Goal: Task Accomplishment & Management: Complete application form

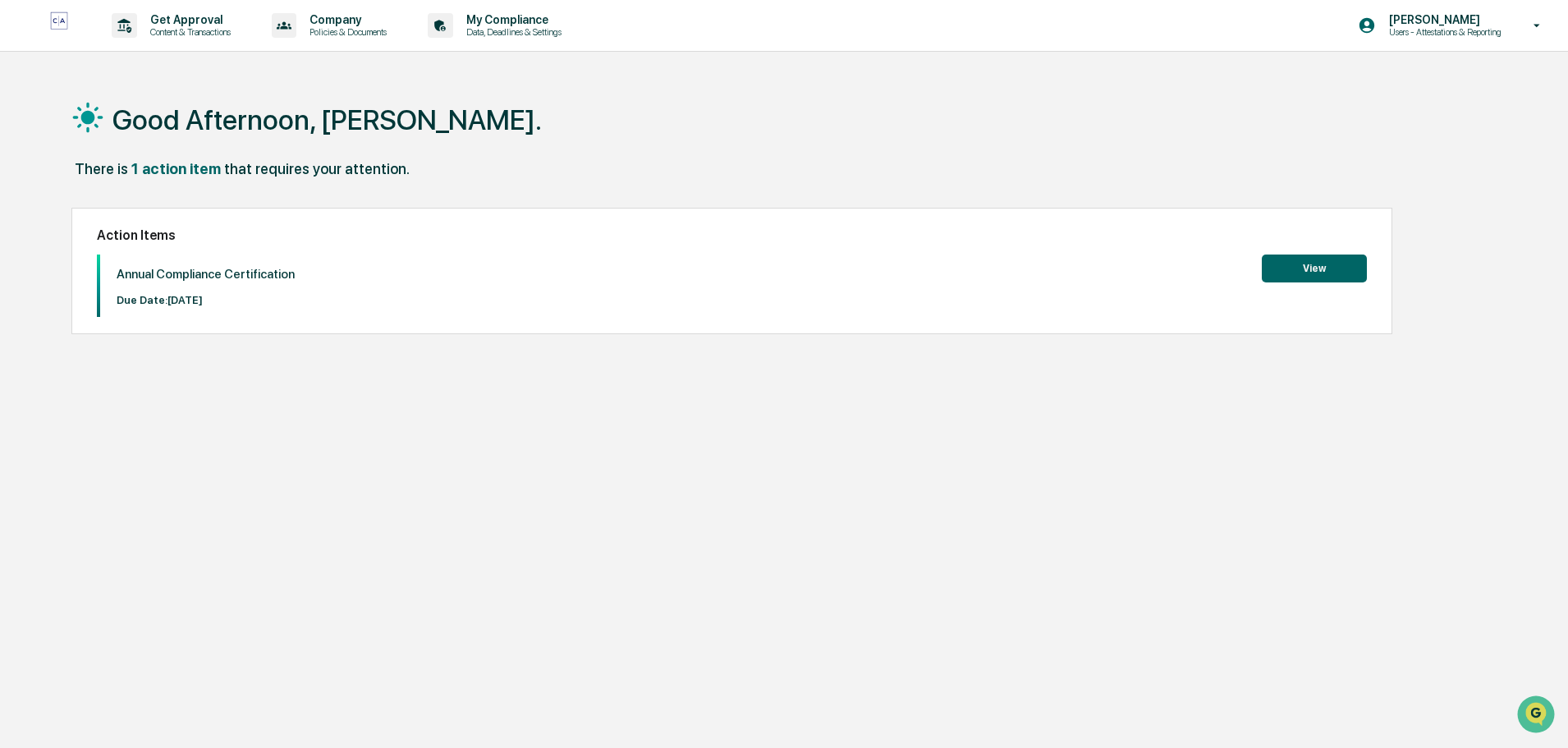
click at [1297, 260] on button "View" at bounding box center [1314, 269] width 106 height 28
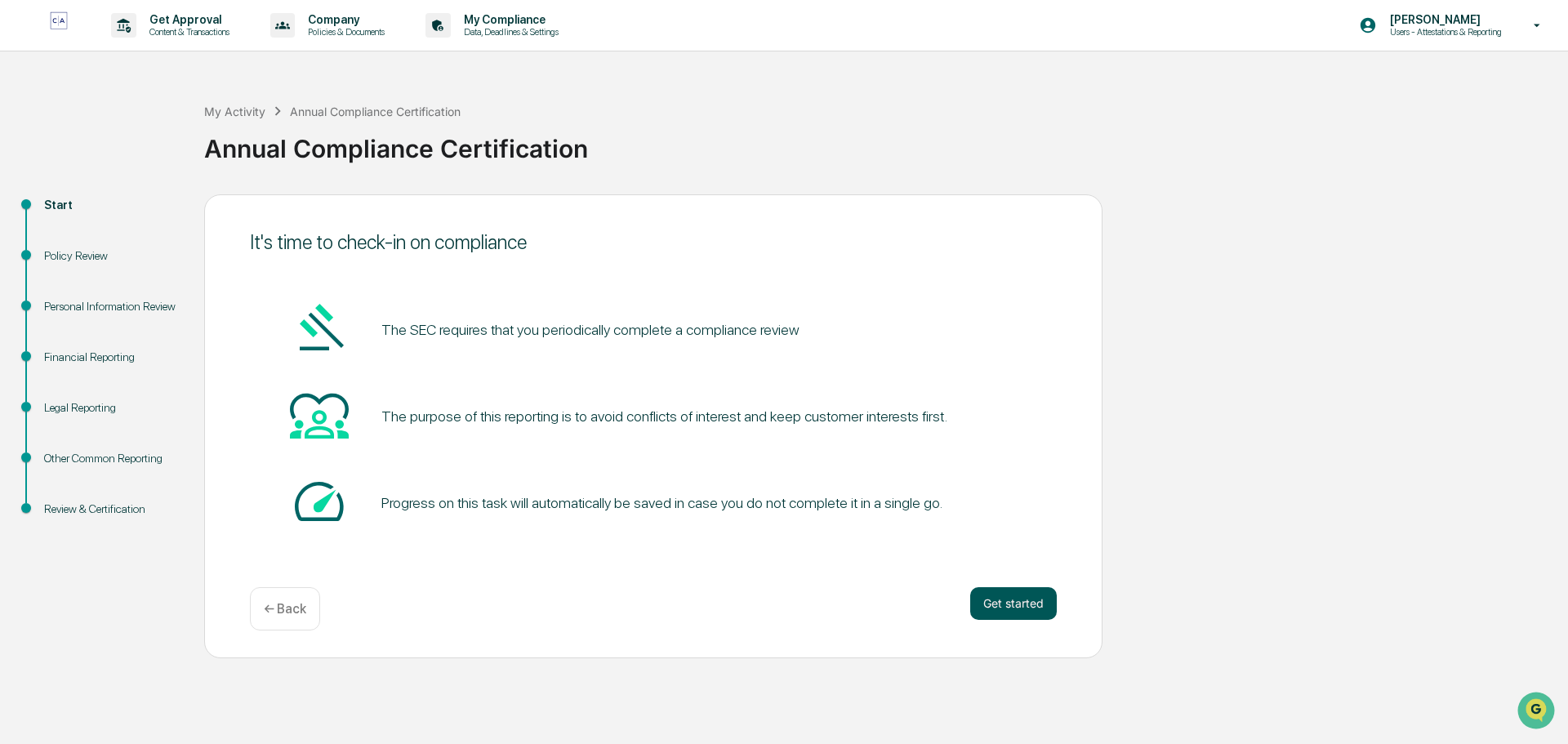
click at [1008, 598] on button "Get started" at bounding box center [1013, 603] width 86 height 33
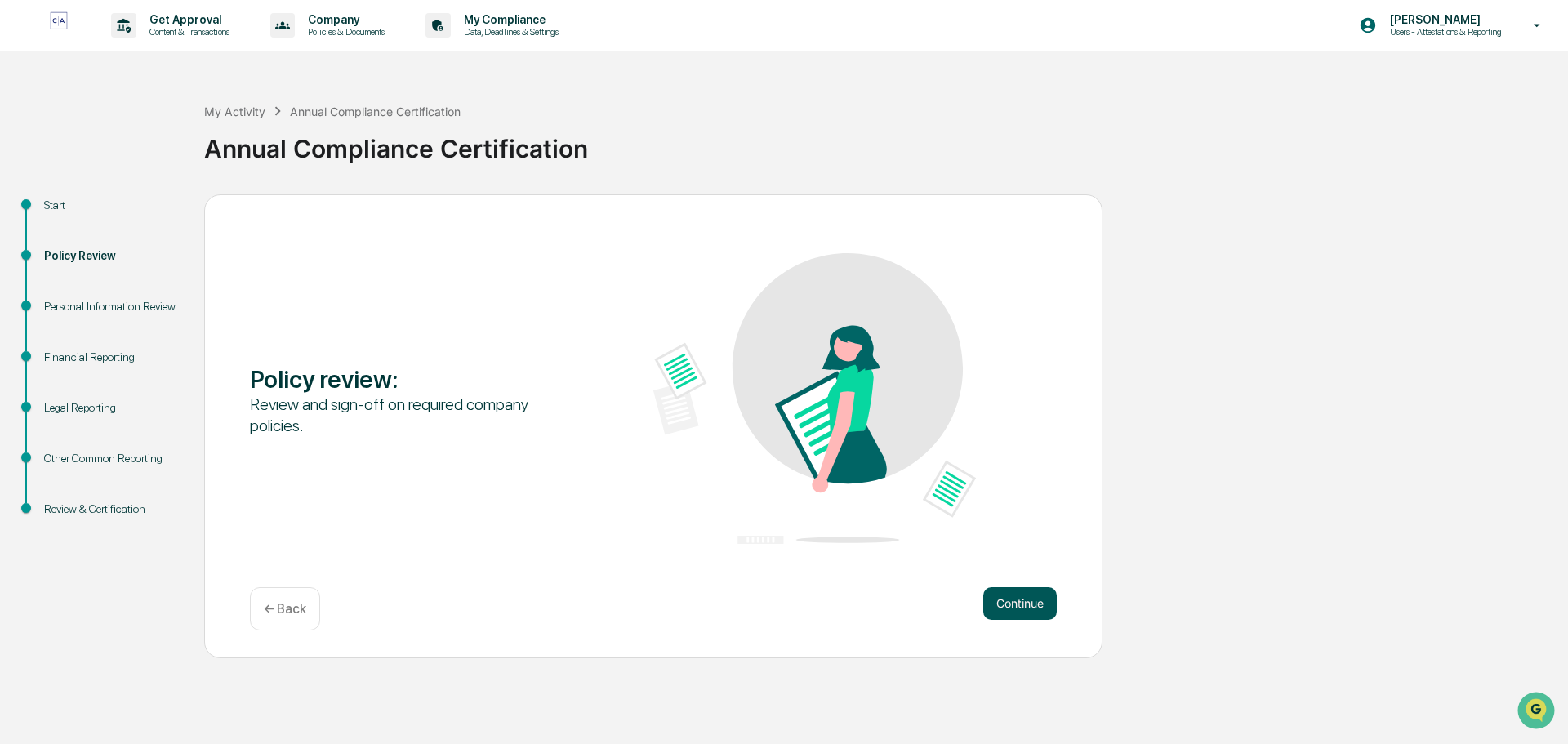
click at [1016, 603] on button "Continue" at bounding box center [1020, 603] width 73 height 33
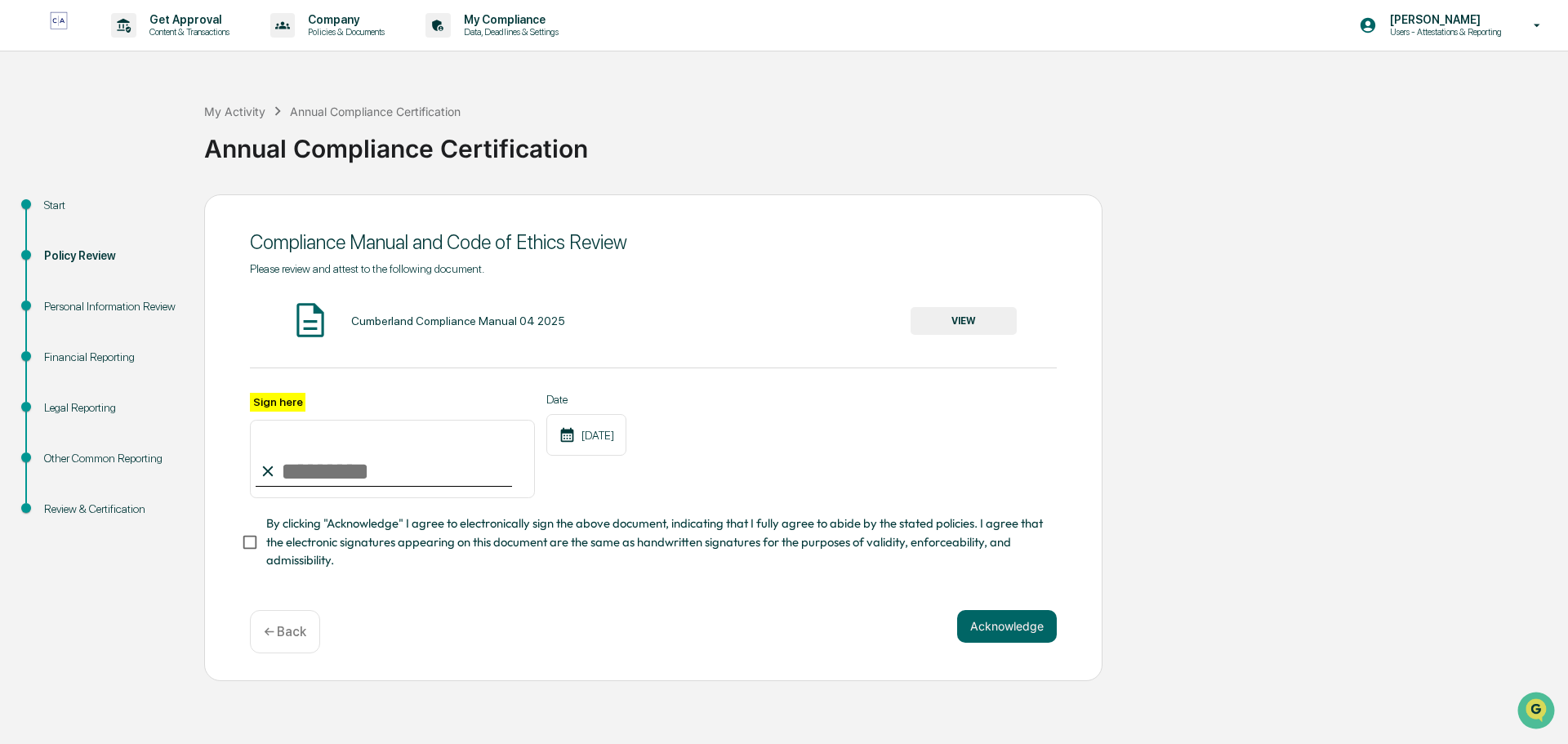
click at [942, 297] on div "Please review and attest to the following document. Cumberland Compliance Manua…" at bounding box center [653, 416] width 807 height 308
click at [943, 315] on button "VIEW" at bounding box center [963, 321] width 106 height 28
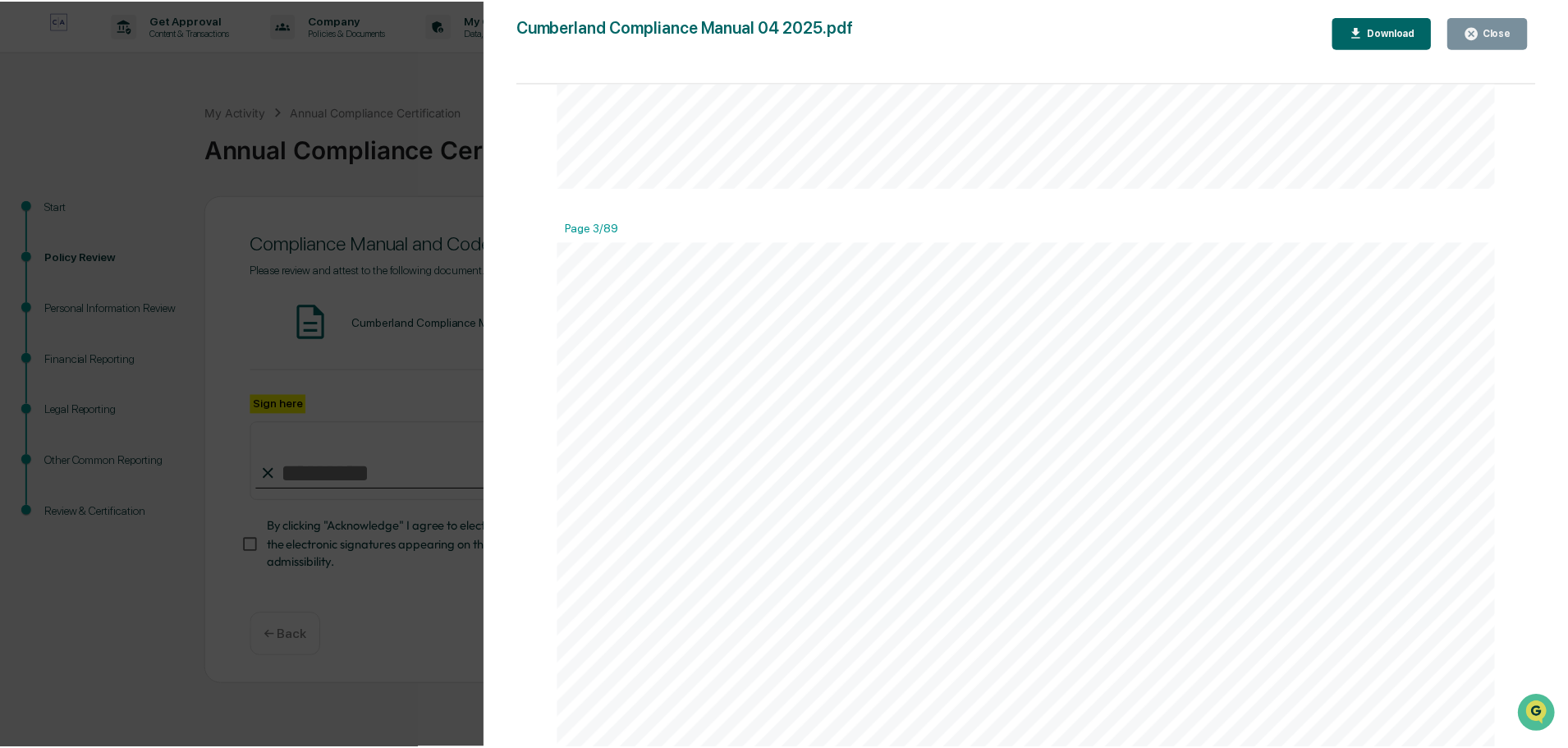
scroll to position [2546, 0]
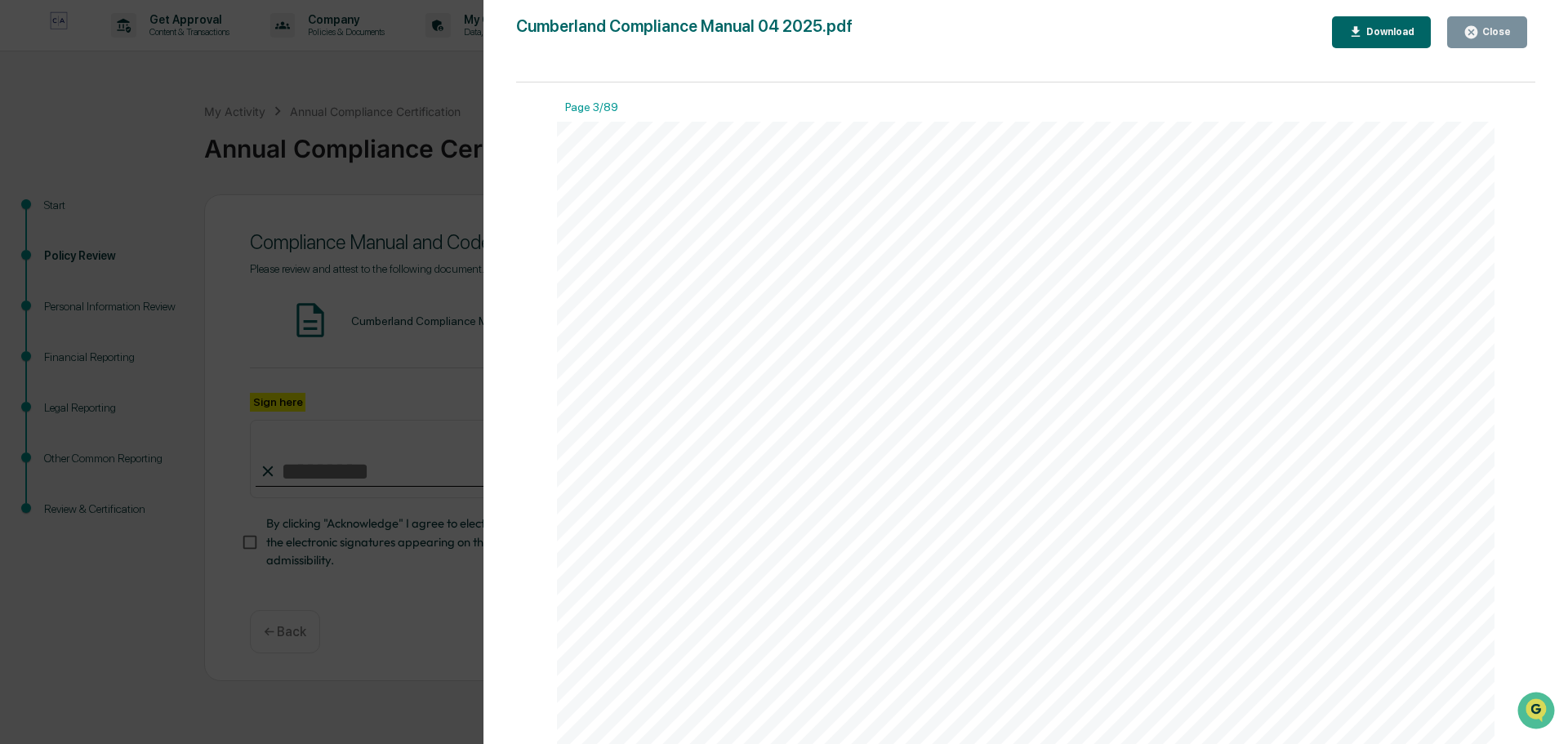
drag, startPoint x: 858, startPoint y: 98, endPoint x: 996, endPoint y: 121, distance: 139.9
click at [1493, 35] on div "Close" at bounding box center [1495, 32] width 32 height 12
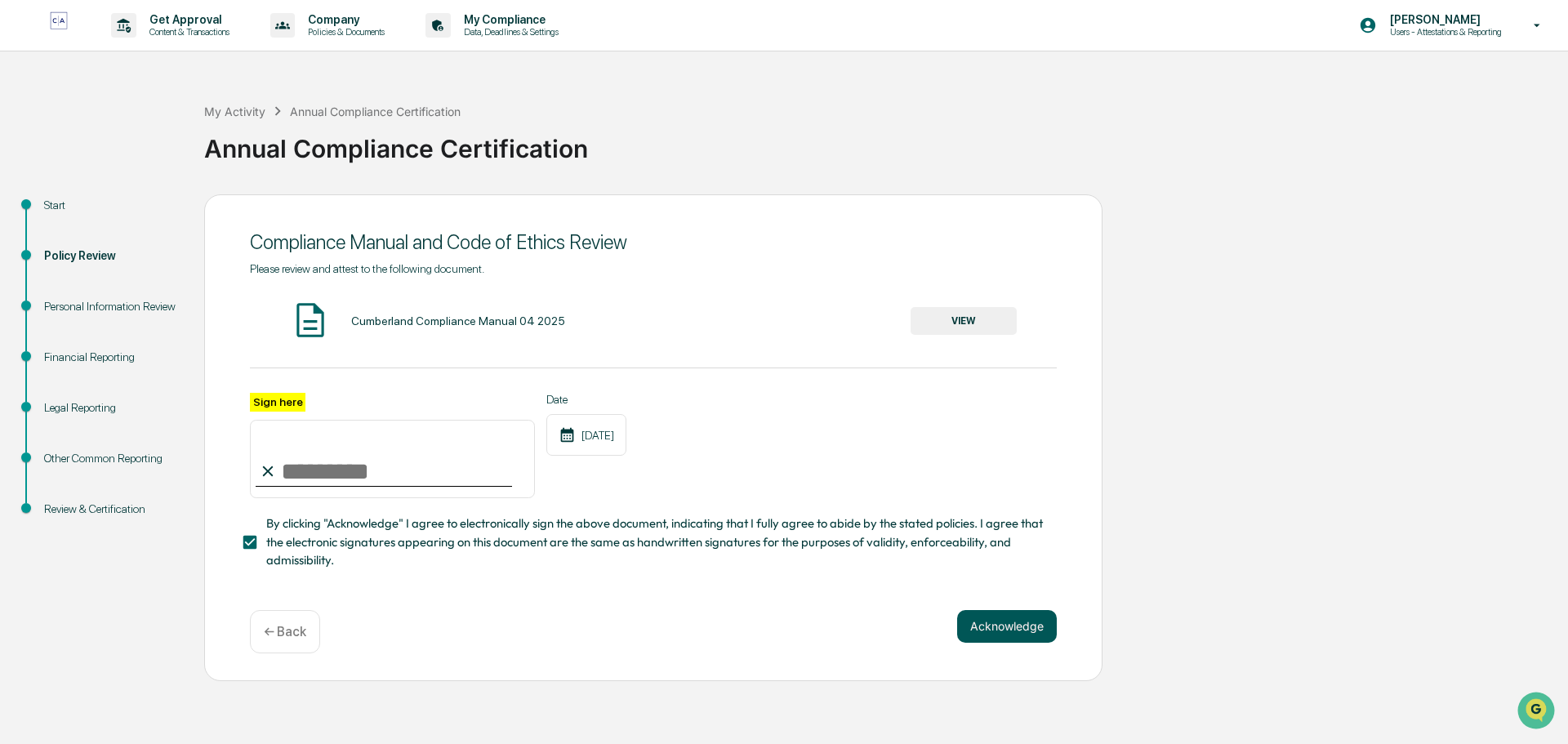
click at [1017, 628] on button "Acknowledge" at bounding box center [1006, 626] width 100 height 33
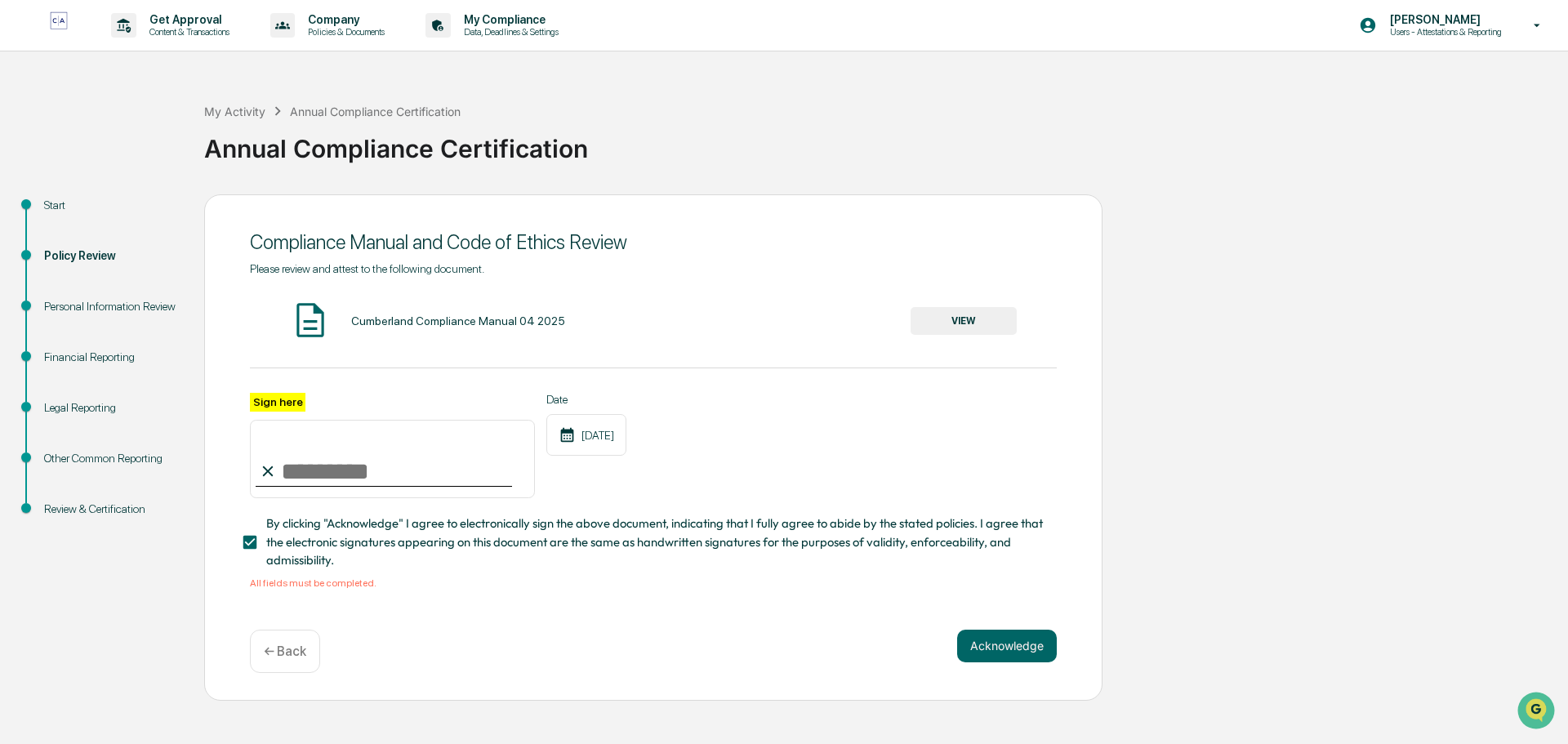
click at [328, 474] on input "Sign here" at bounding box center [392, 459] width 285 height 78
type input "**********"
click at [682, 589] on div "All fields must be completed." at bounding box center [653, 584] width 807 height 12
click at [1002, 646] on button "Acknowledge" at bounding box center [1006, 646] width 100 height 33
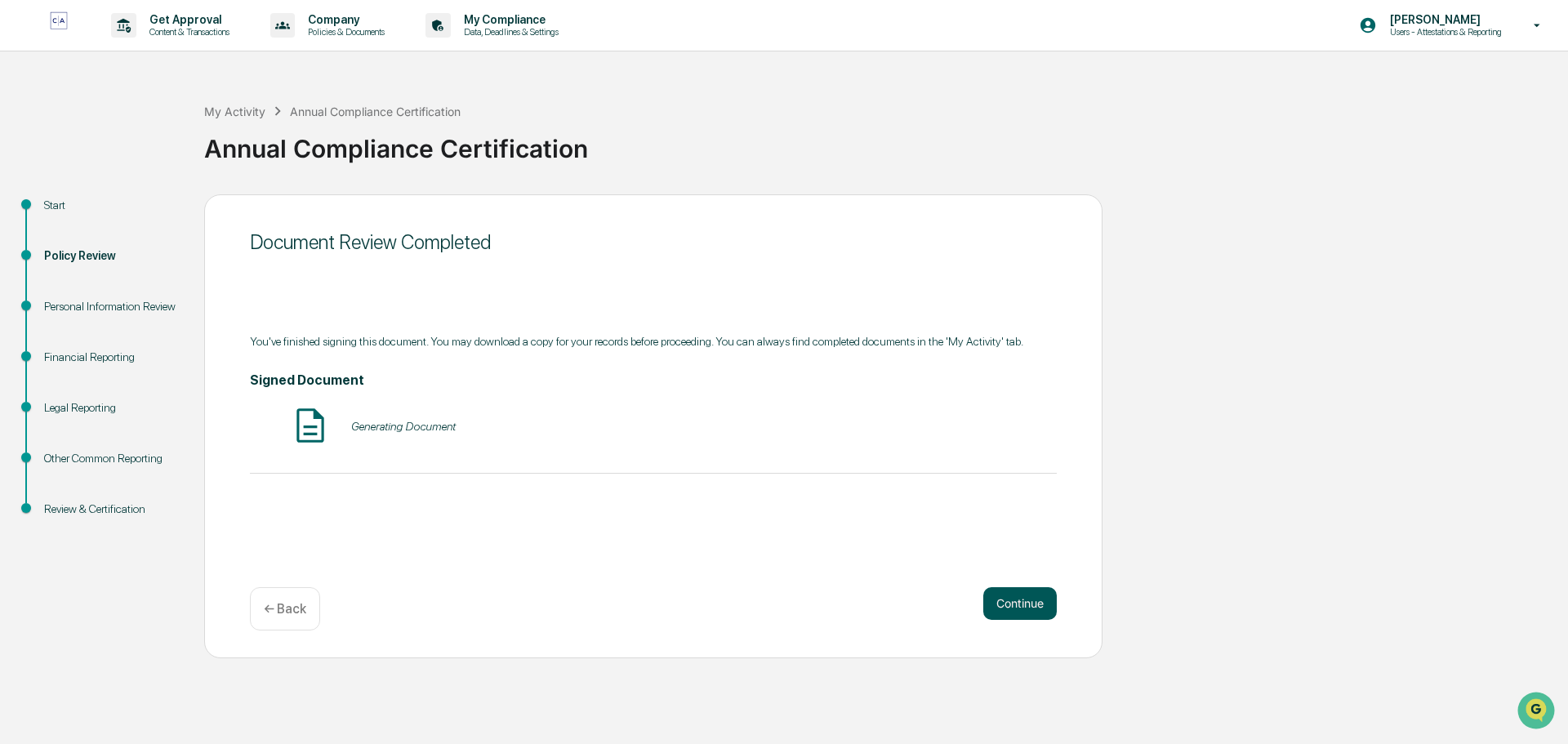
click at [1031, 597] on button "Continue" at bounding box center [1020, 603] width 73 height 33
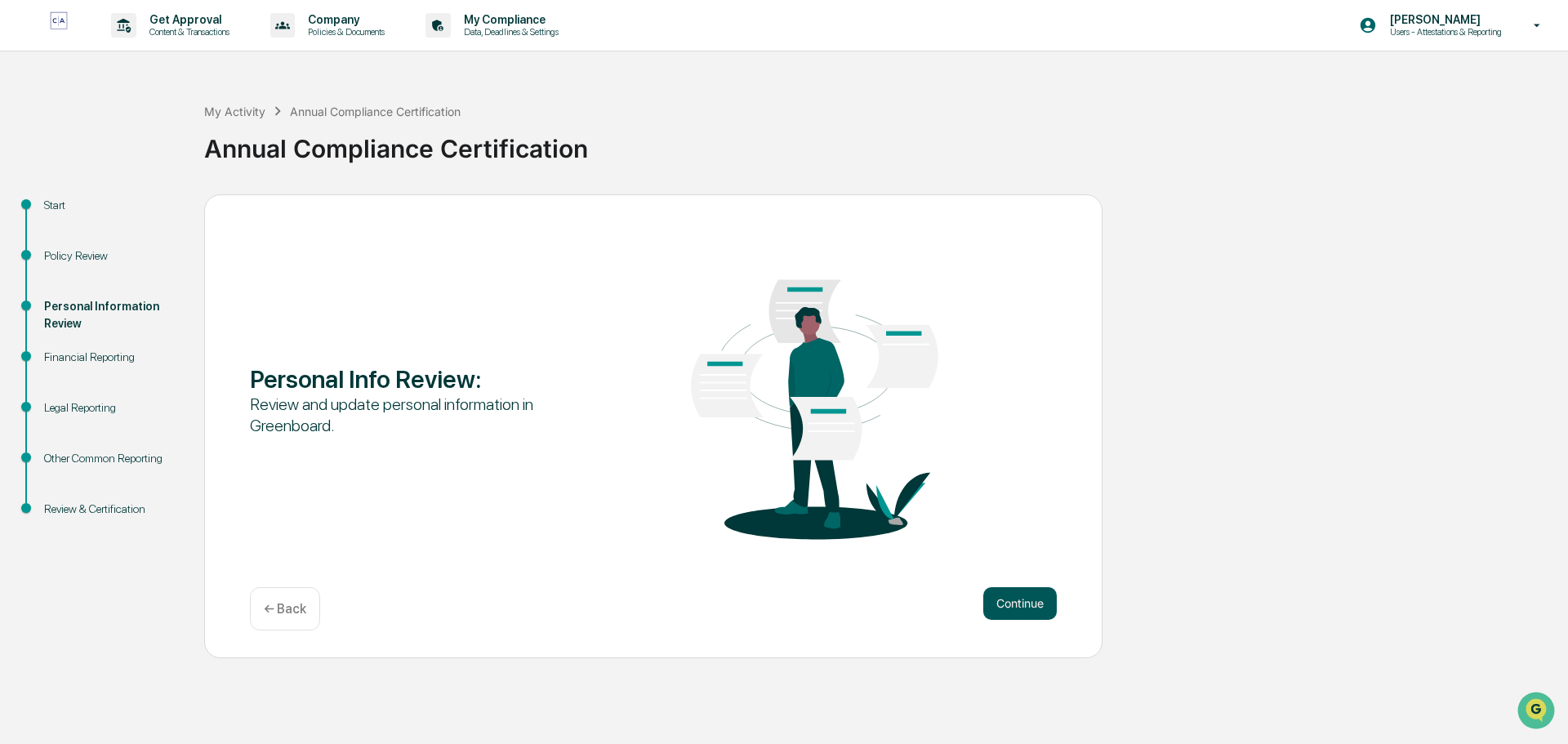
click at [1019, 603] on button "Continue" at bounding box center [1020, 603] width 73 height 33
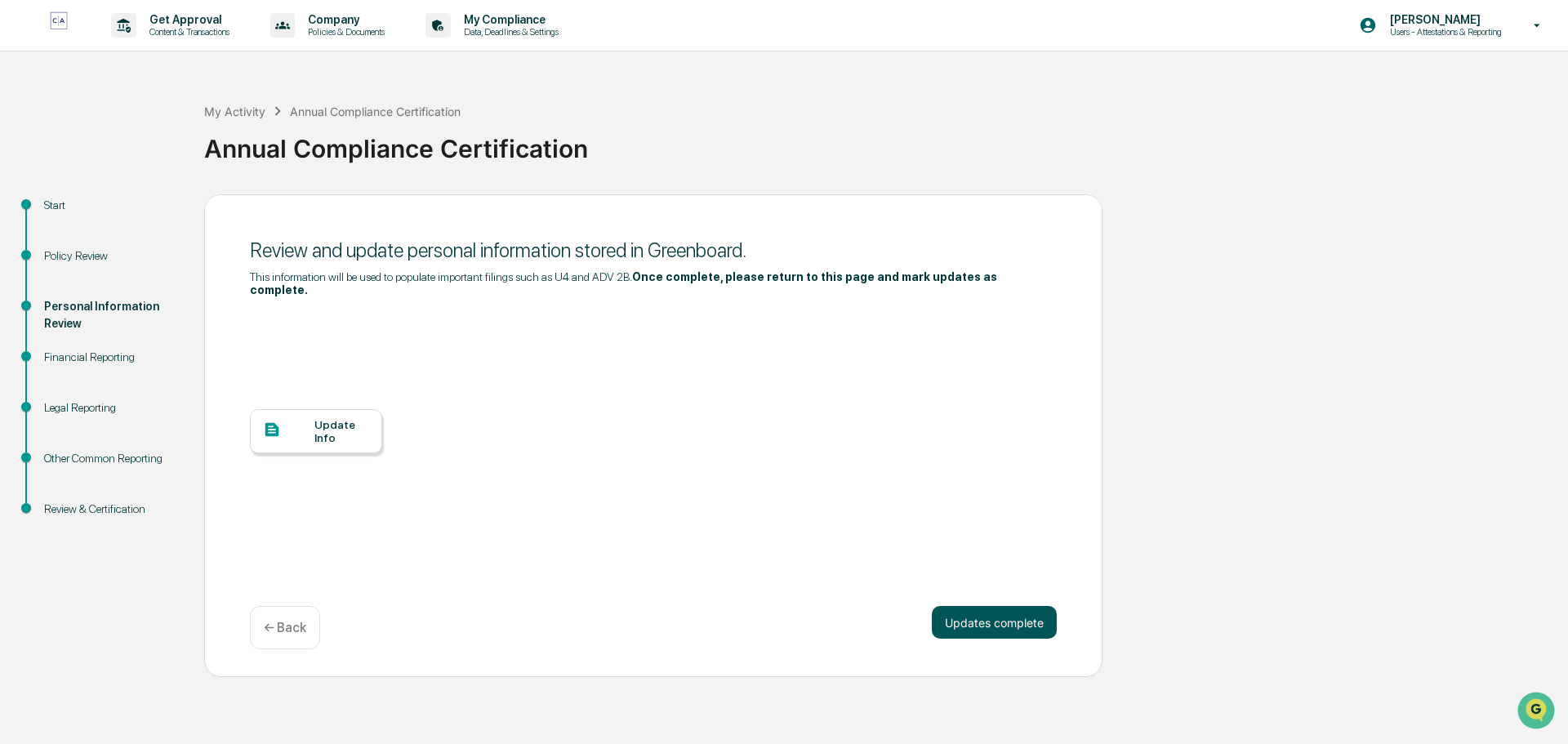
click at [1021, 606] on button "Updates complete" at bounding box center [994, 622] width 125 height 33
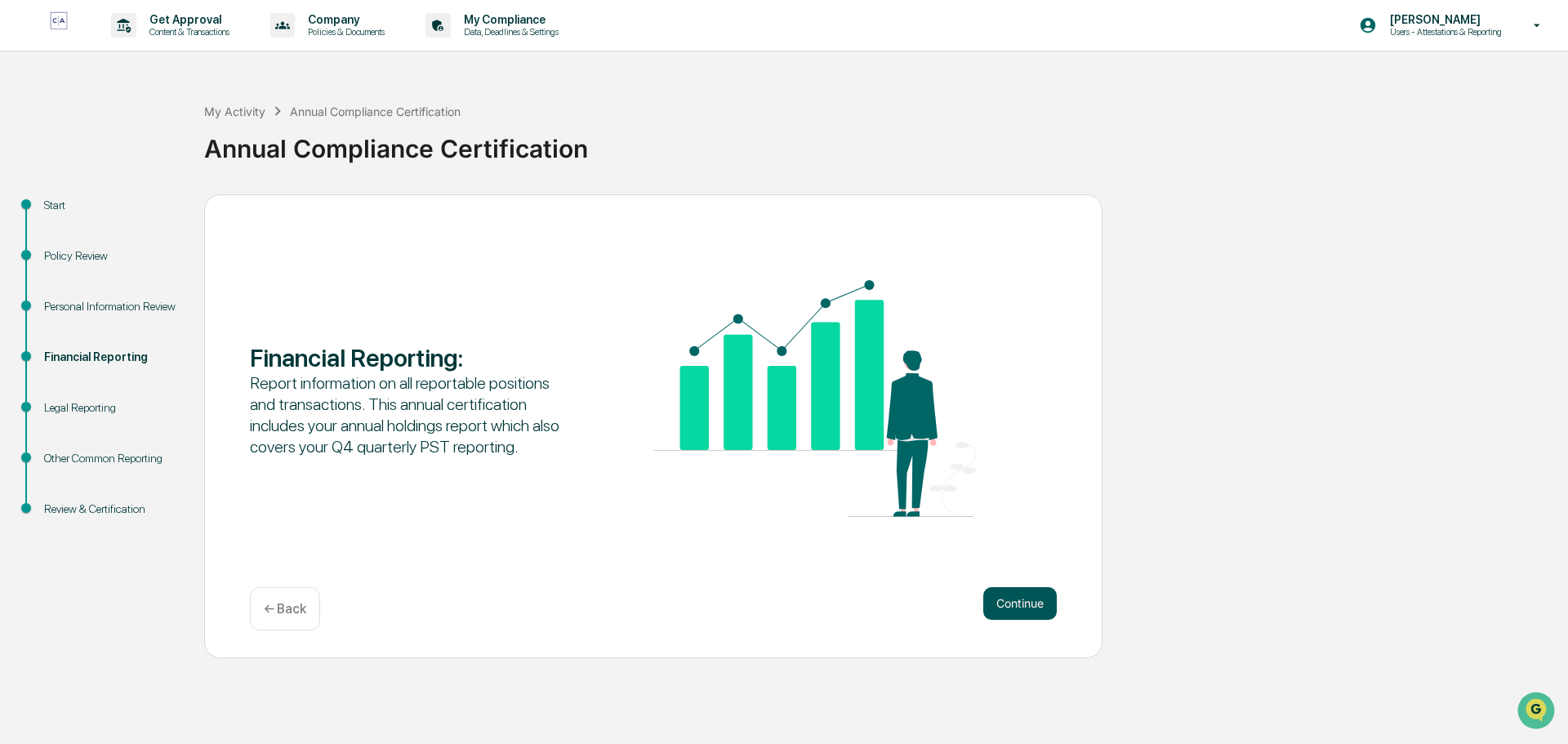
click at [1030, 608] on button "Continue" at bounding box center [1020, 603] width 73 height 33
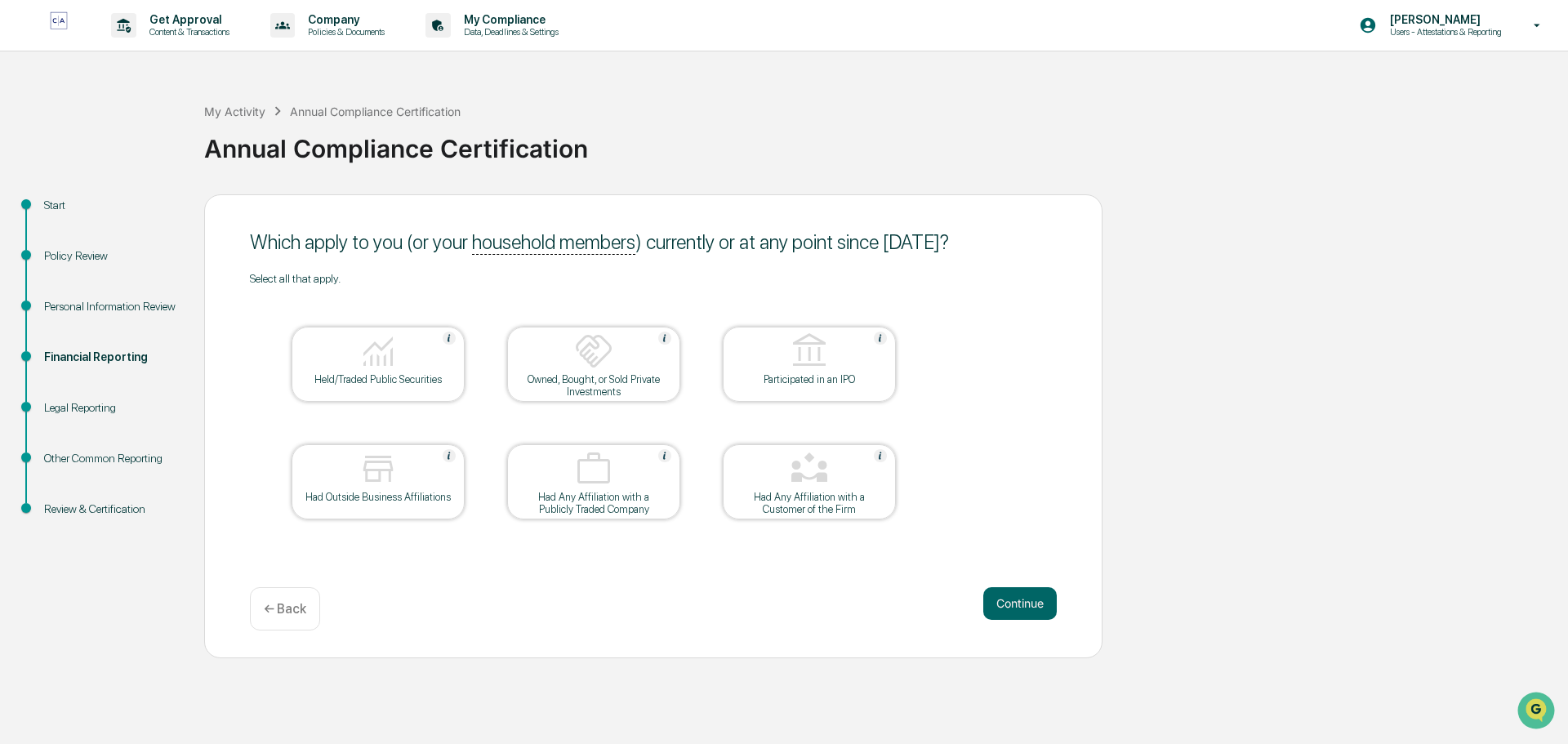
click at [1030, 608] on button "Continue" at bounding box center [1020, 603] width 73 height 33
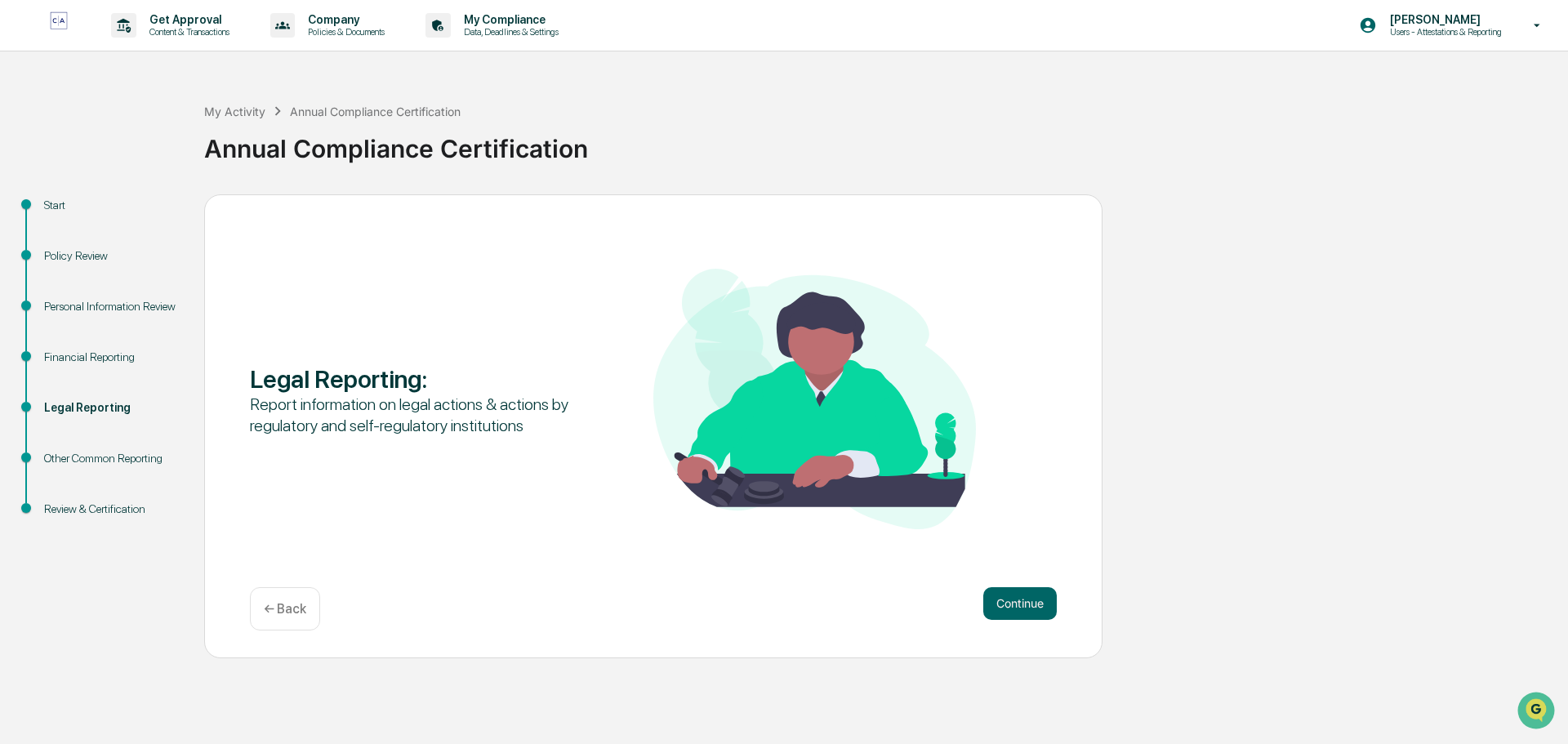
click at [1030, 608] on button "Continue" at bounding box center [1020, 603] width 73 height 33
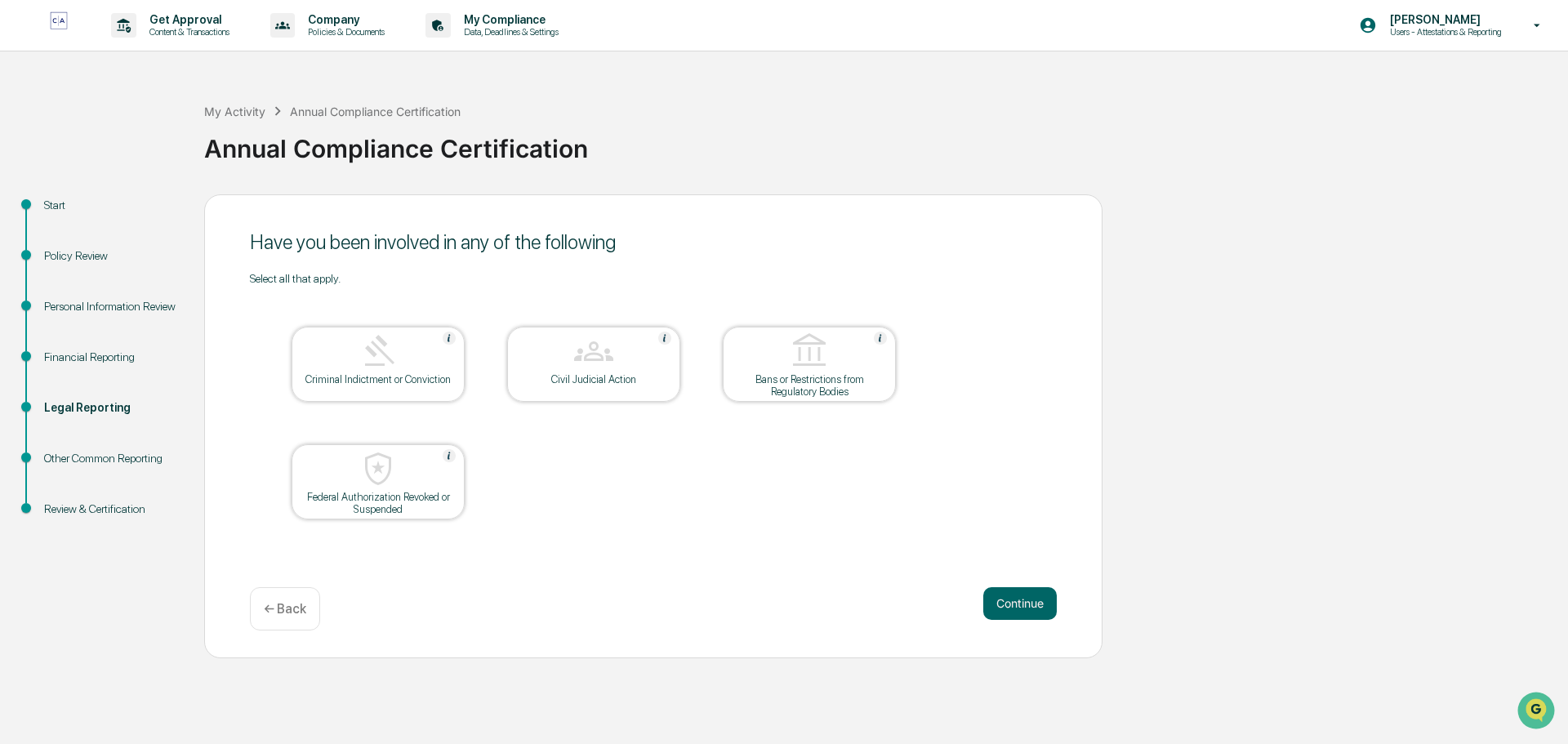
click at [1030, 608] on button "Continue" at bounding box center [1020, 603] width 73 height 33
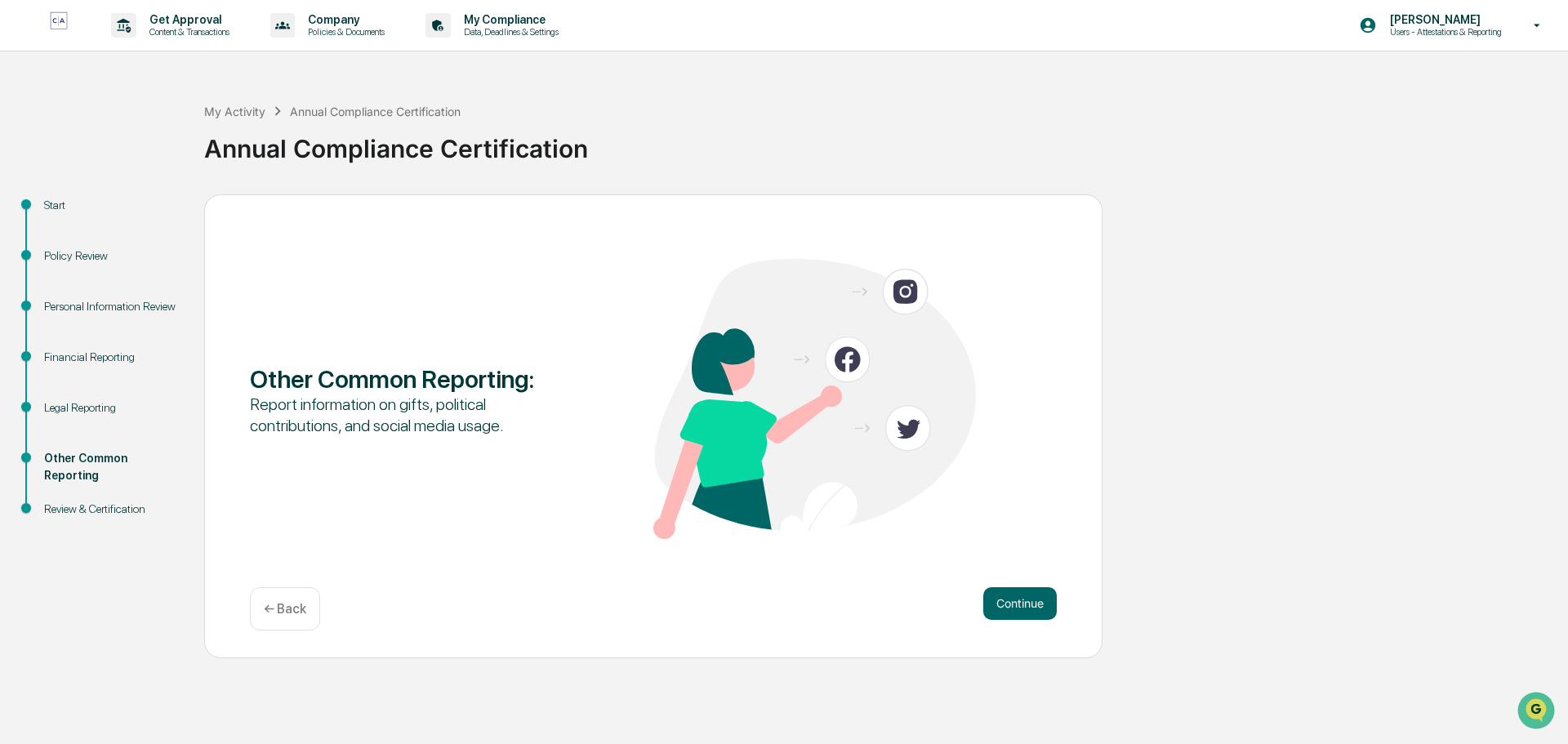
click at [1030, 608] on button "Continue" at bounding box center [1020, 603] width 73 height 33
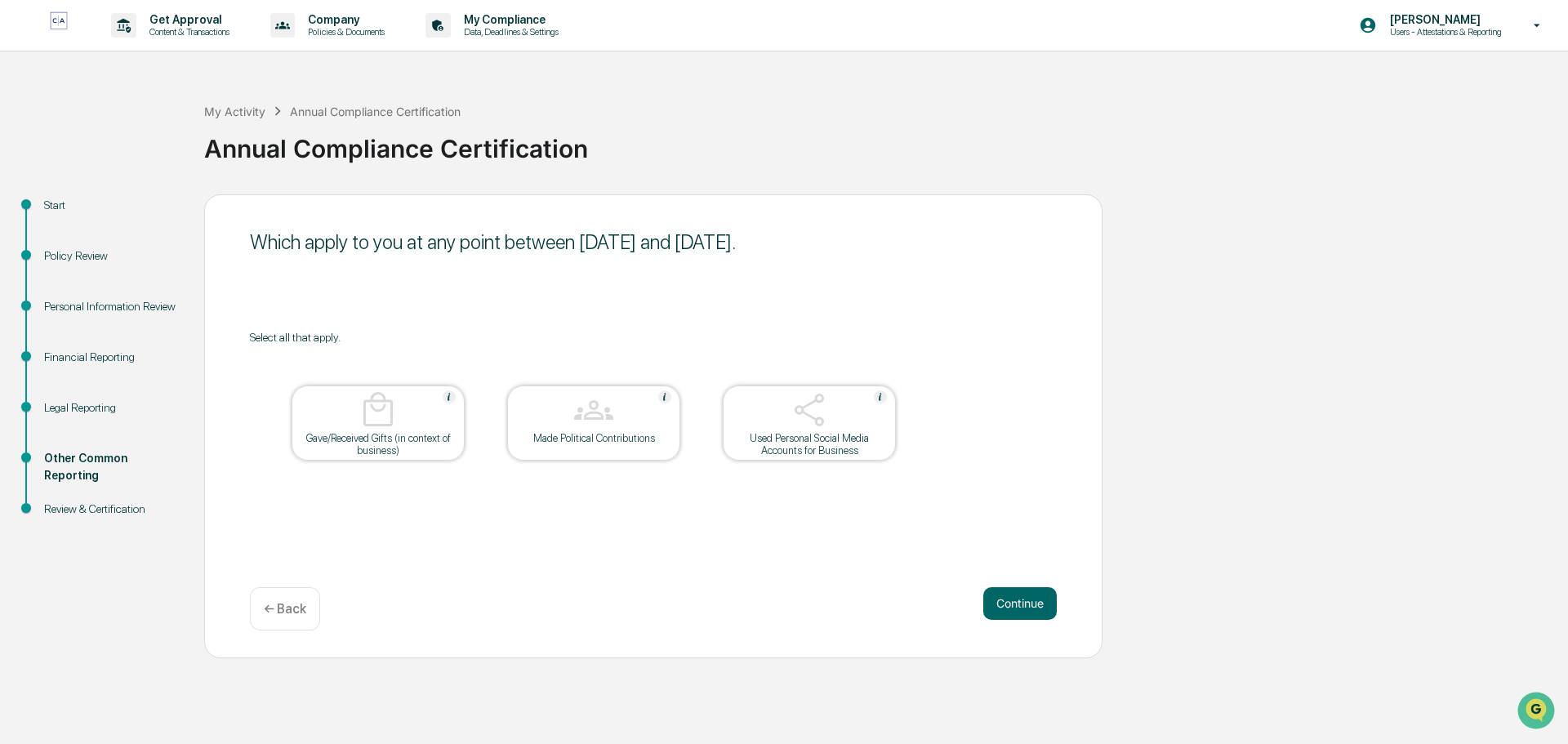
click at [1030, 608] on button "Continue" at bounding box center [1020, 603] width 73 height 33
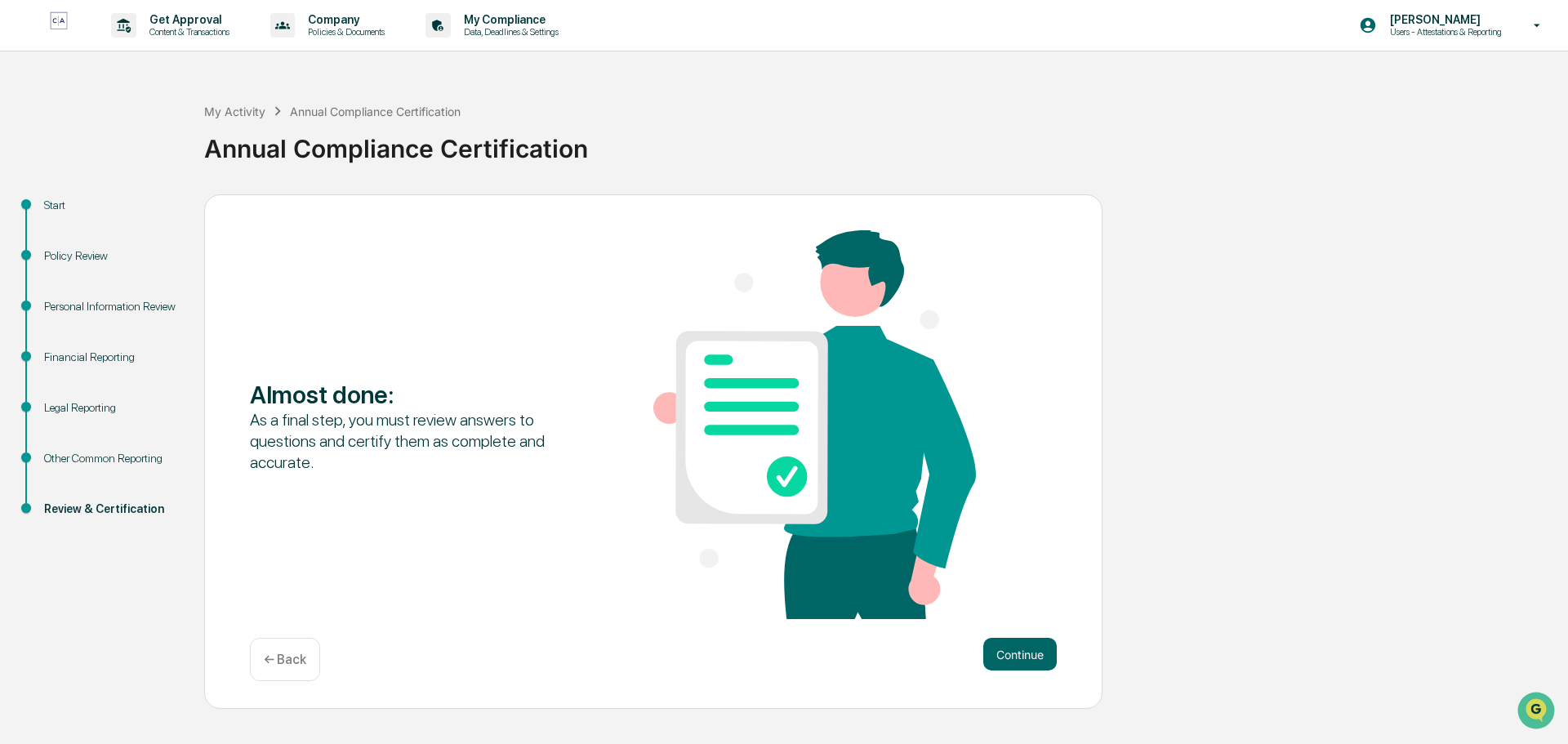
click at [1030, 608] on div "Almost done : As a final step, you must review answers to questions and certify…" at bounding box center [653, 427] width 807 height 392
click at [1013, 666] on button "Continue" at bounding box center [1020, 654] width 73 height 33
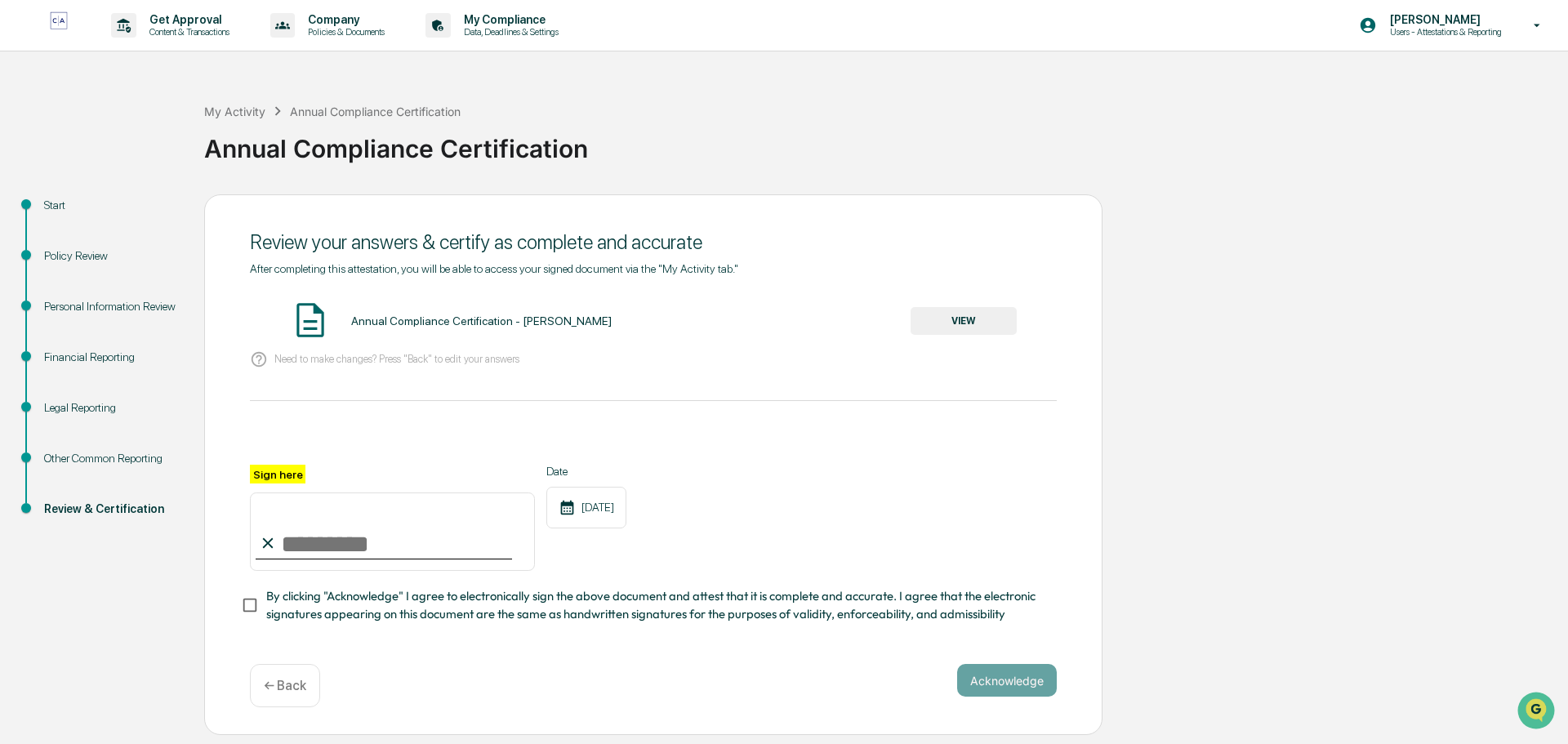
click at [266, 542] on icon at bounding box center [267, 543] width 18 height 18
click at [309, 549] on input "Sign here" at bounding box center [392, 531] width 285 height 78
type input "**********"
click at [971, 676] on button "Acknowledge" at bounding box center [1006, 680] width 100 height 33
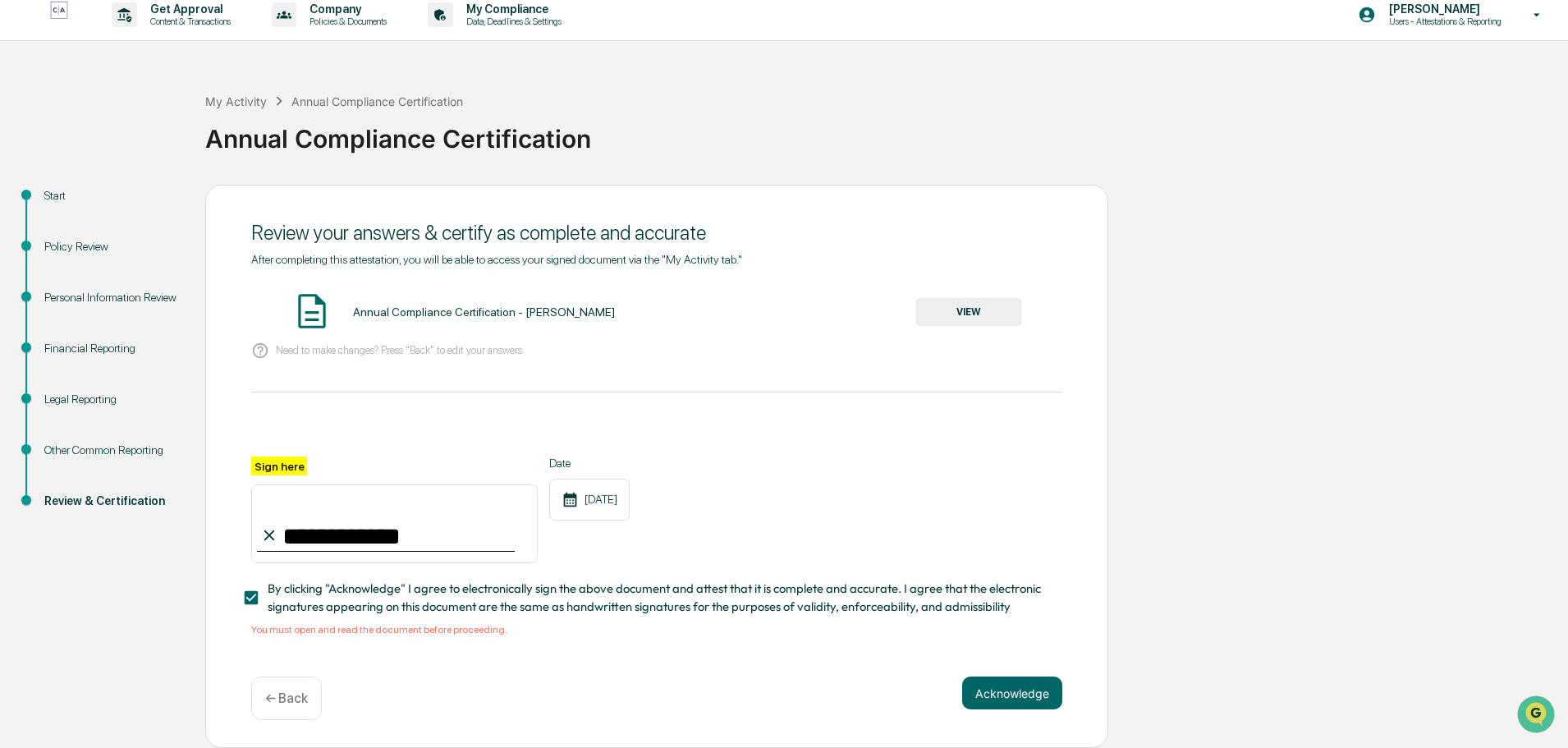
scroll to position [16, 0]
click at [961, 301] on button "VIEW" at bounding box center [968, 312] width 107 height 28
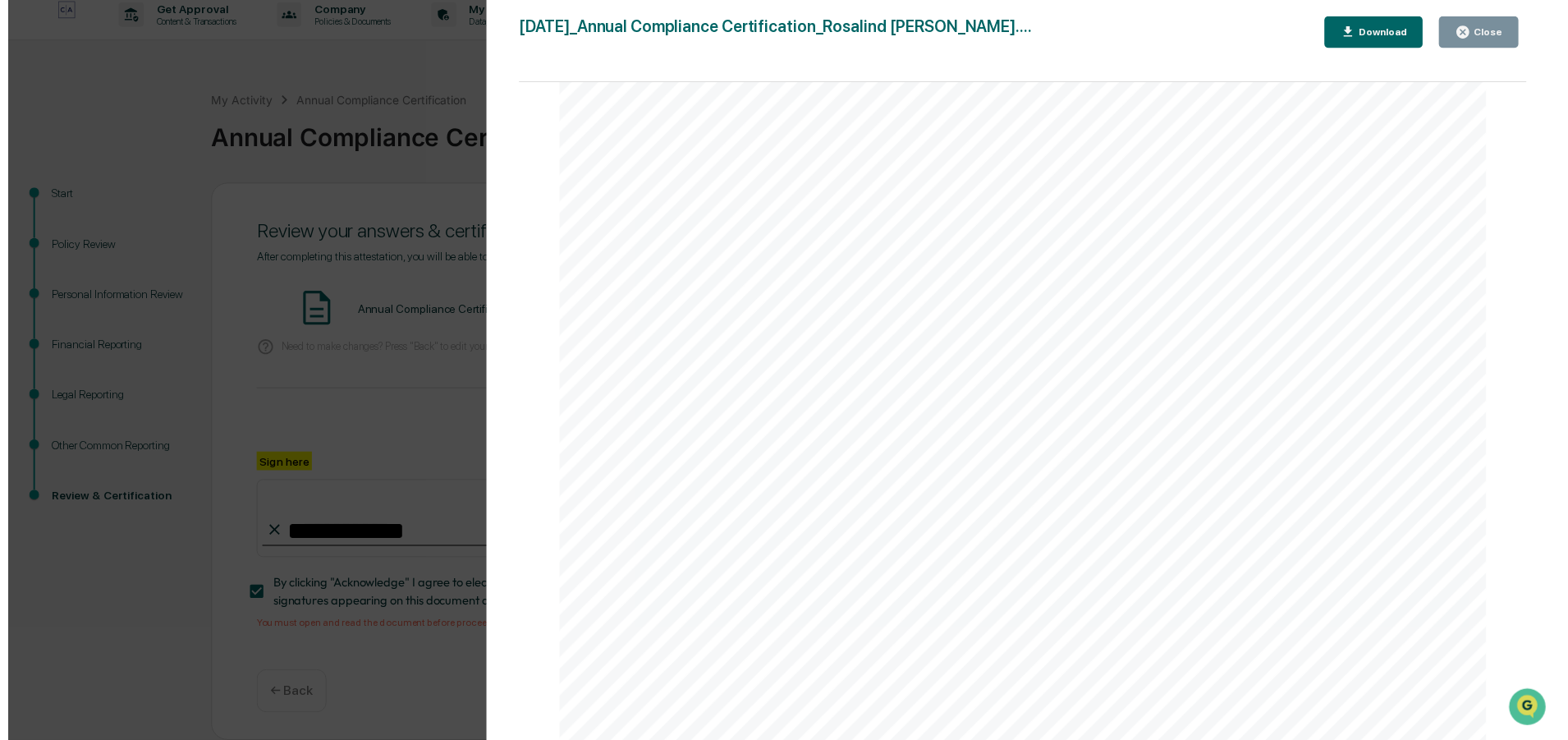
scroll to position [4173, 0]
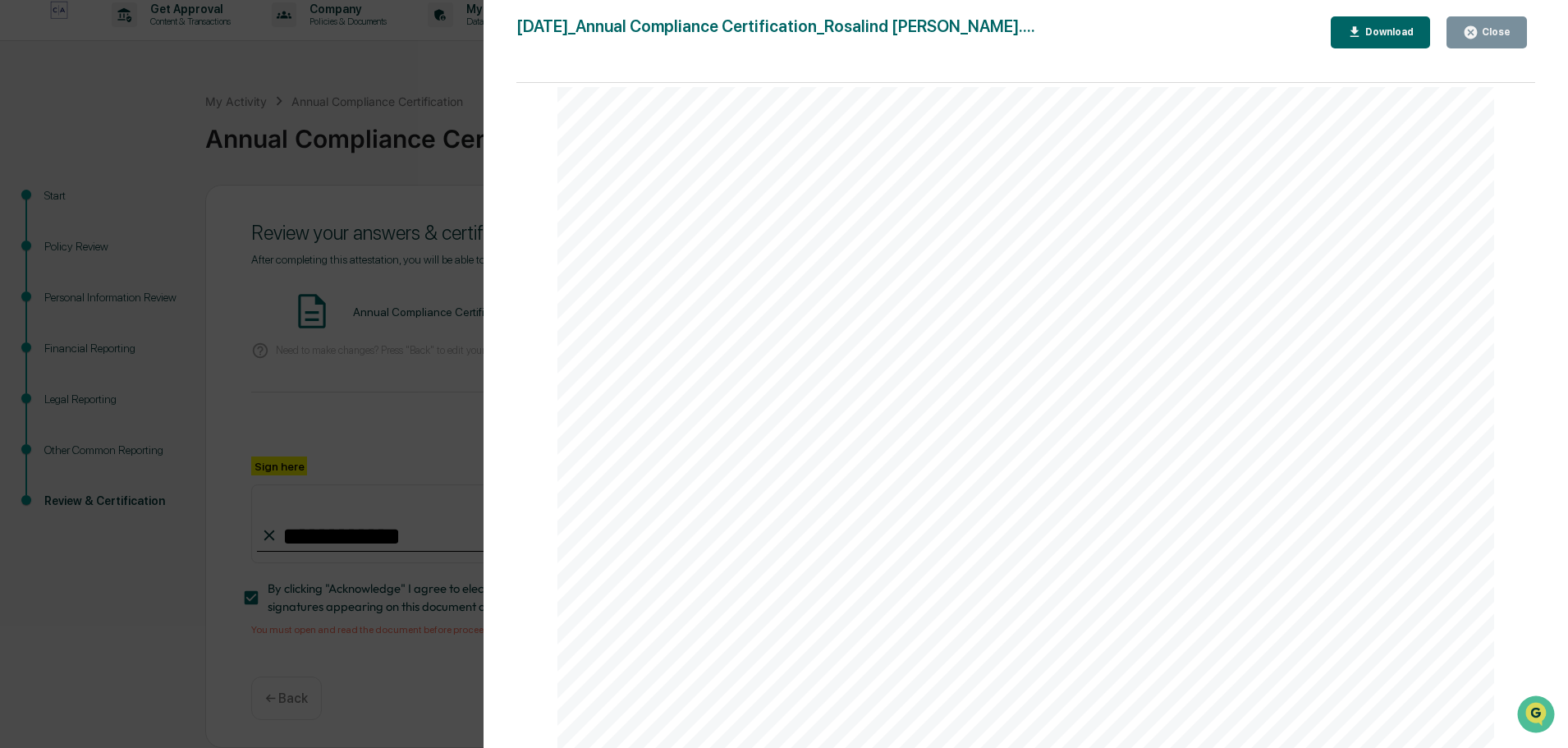
click at [1482, 29] on div "Close" at bounding box center [1494, 32] width 32 height 12
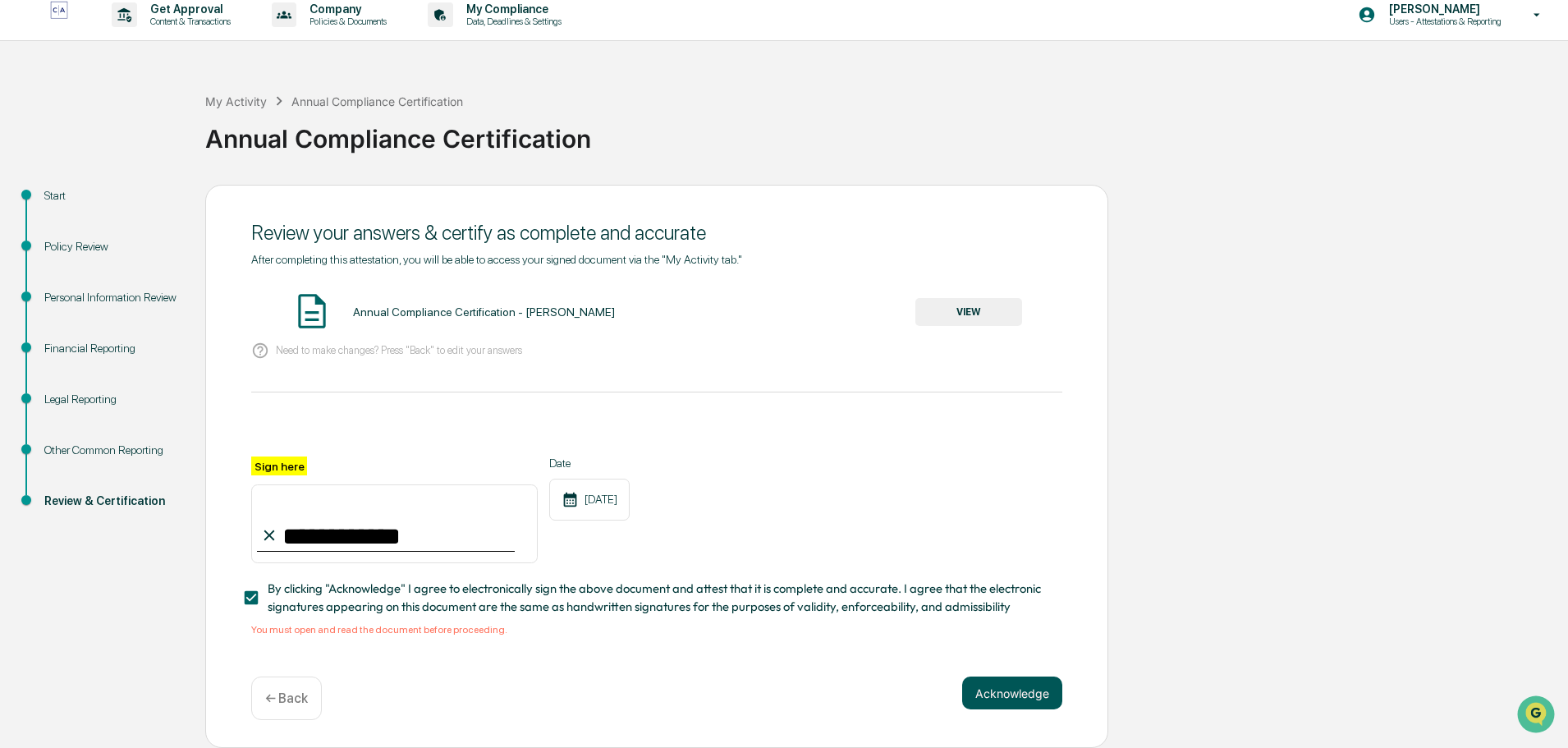
click at [994, 691] on button "Acknowledge" at bounding box center [1011, 692] width 101 height 33
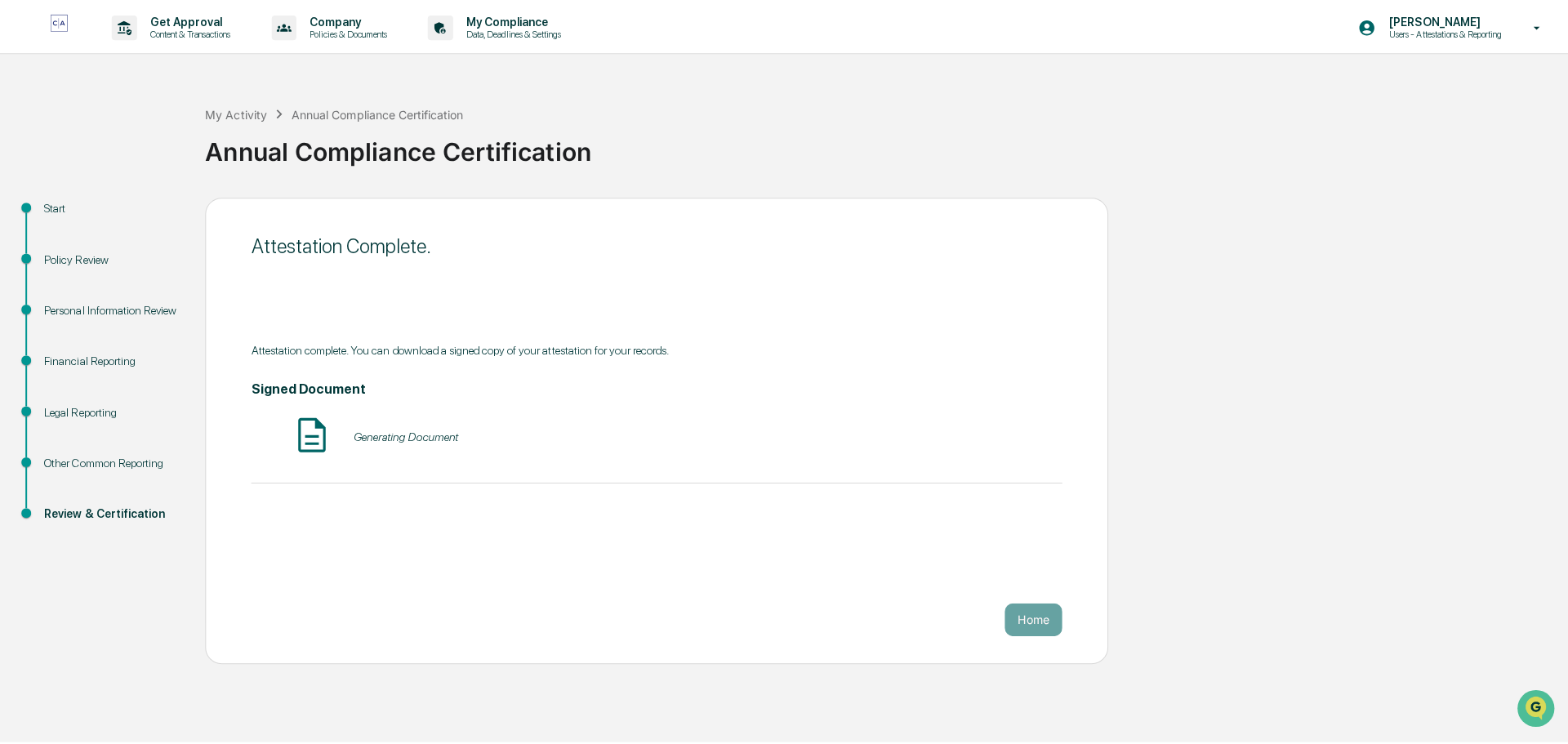
scroll to position [0, 0]
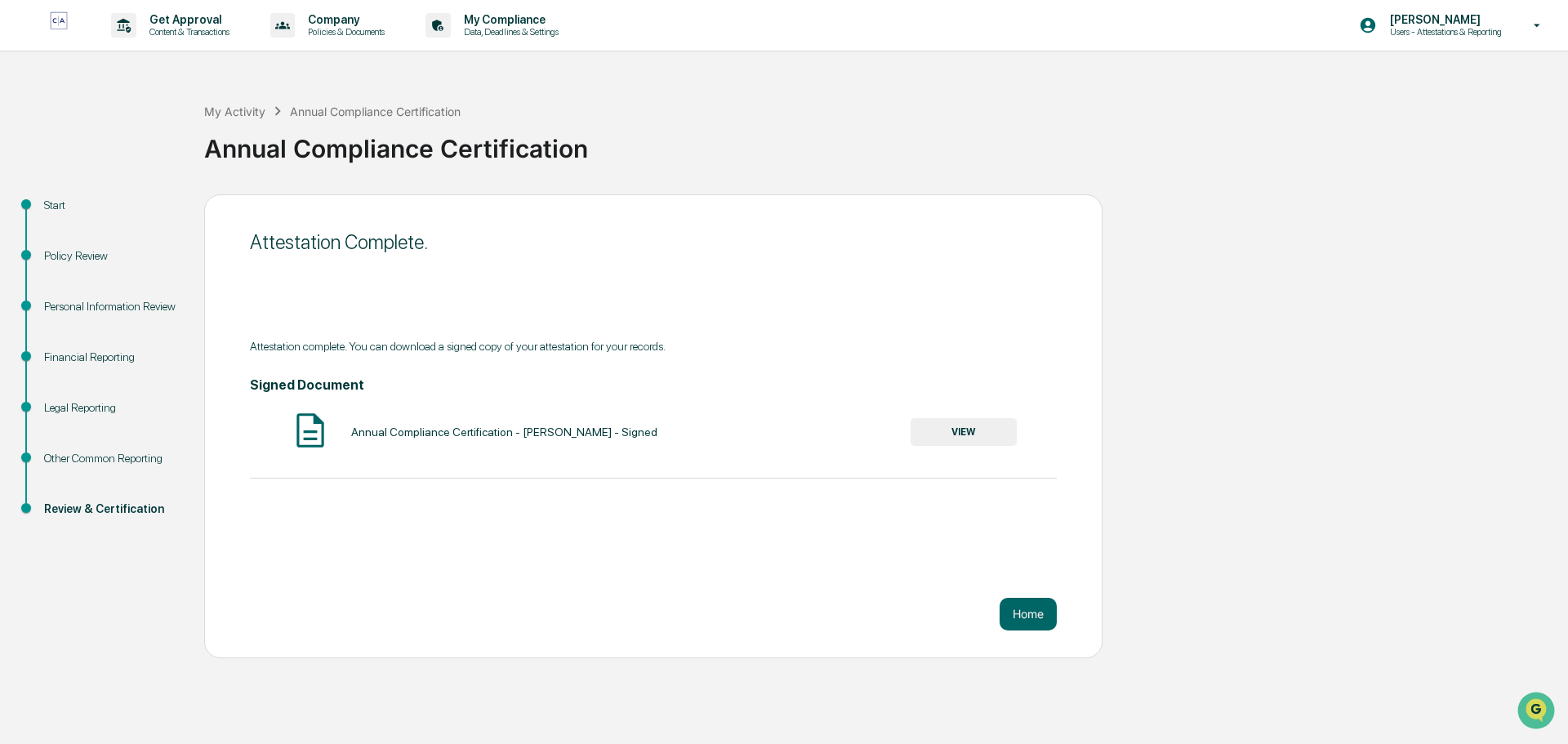
click at [984, 430] on button "VIEW" at bounding box center [963, 432] width 106 height 28
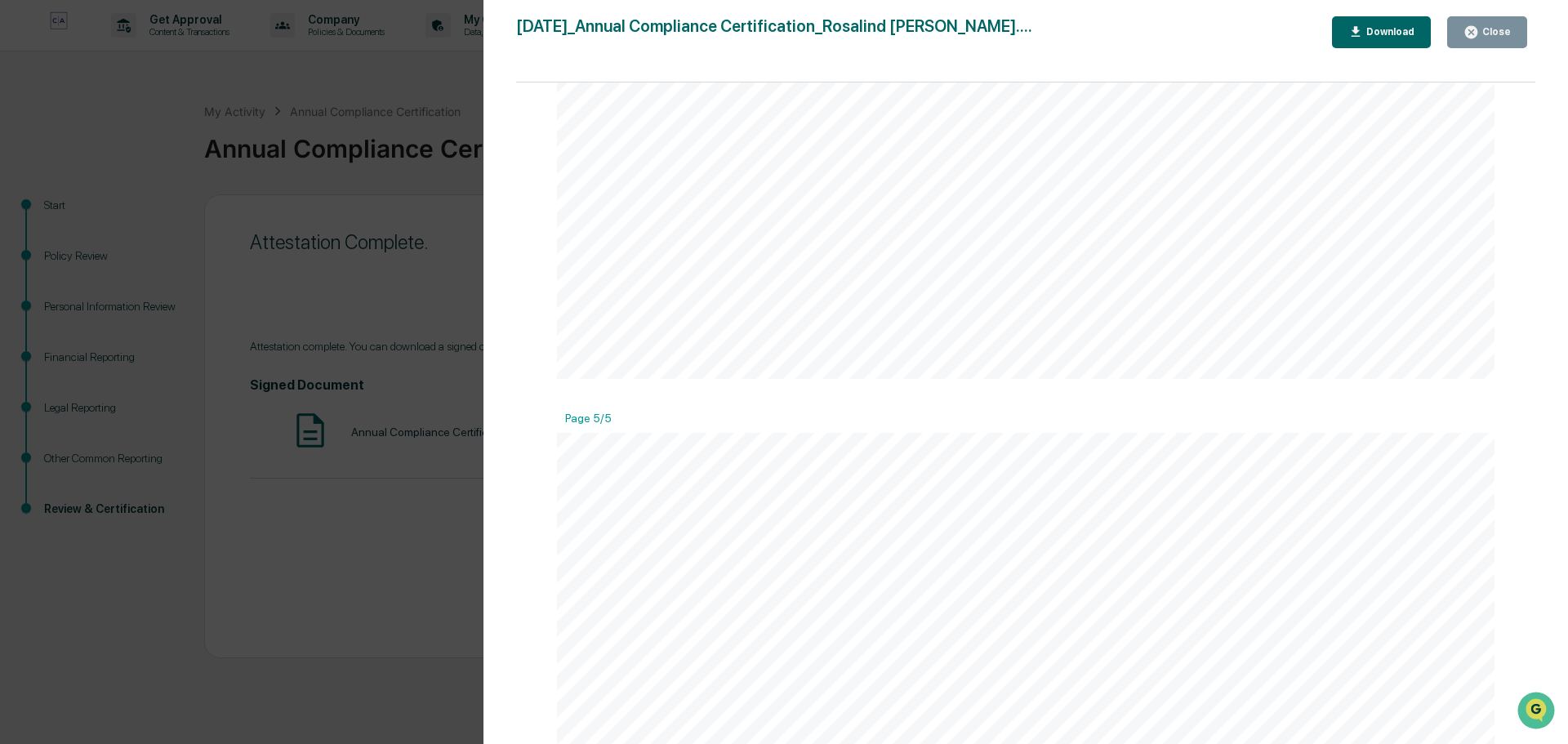
scroll to position [6109, 0]
click at [1502, 31] on div "Close" at bounding box center [1495, 32] width 32 height 12
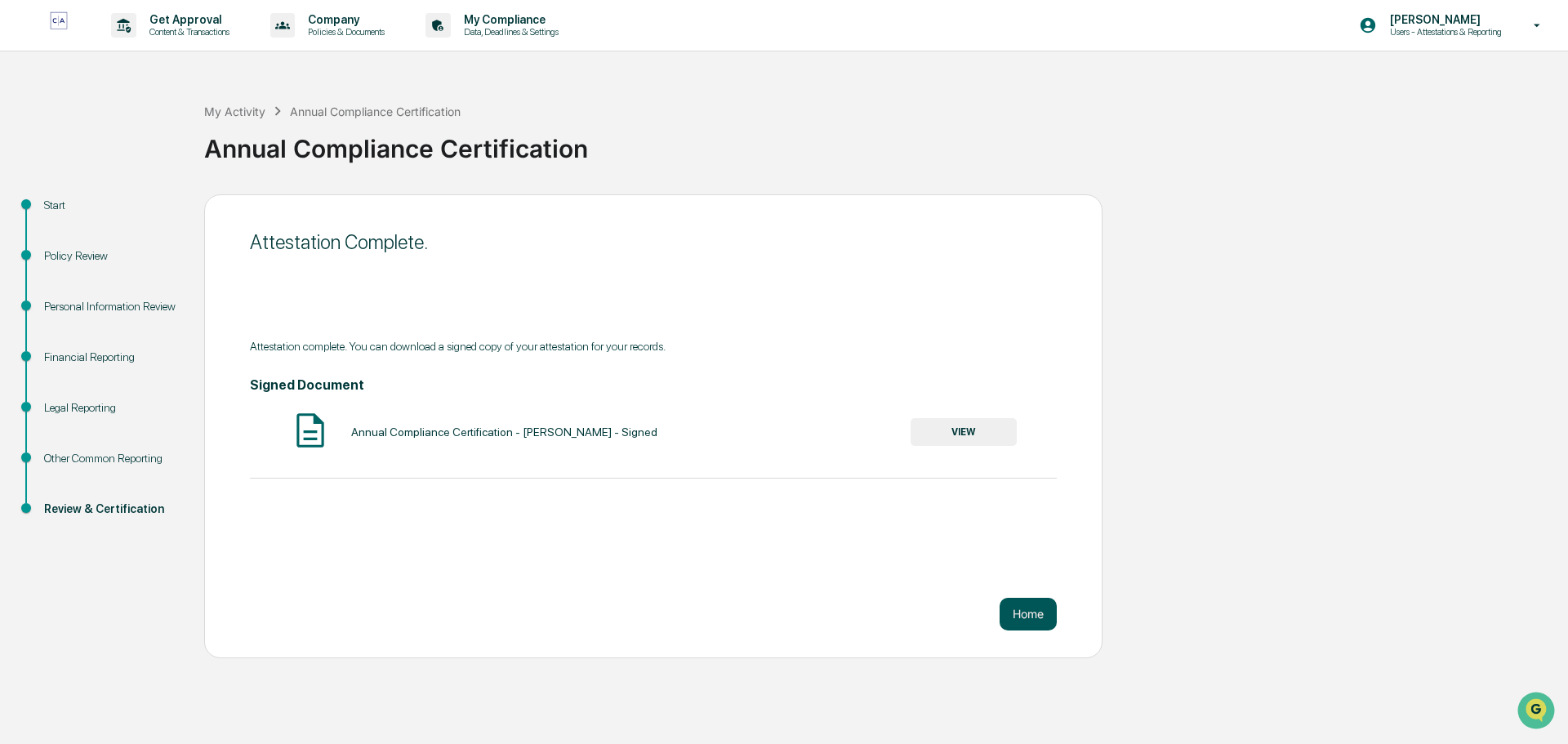
click at [1026, 612] on button "Home" at bounding box center [1028, 614] width 57 height 33
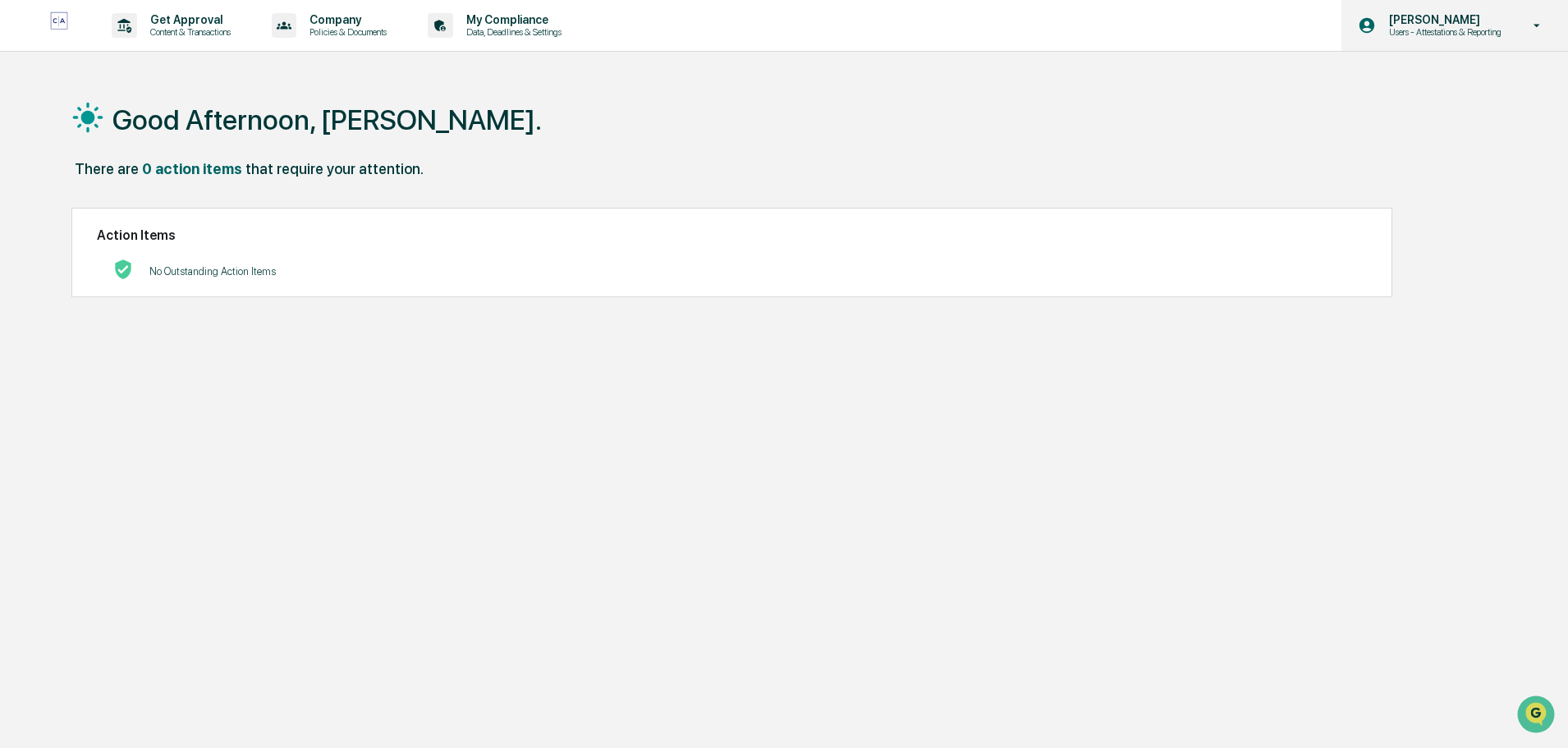
click at [1541, 24] on icon at bounding box center [1537, 26] width 29 height 16
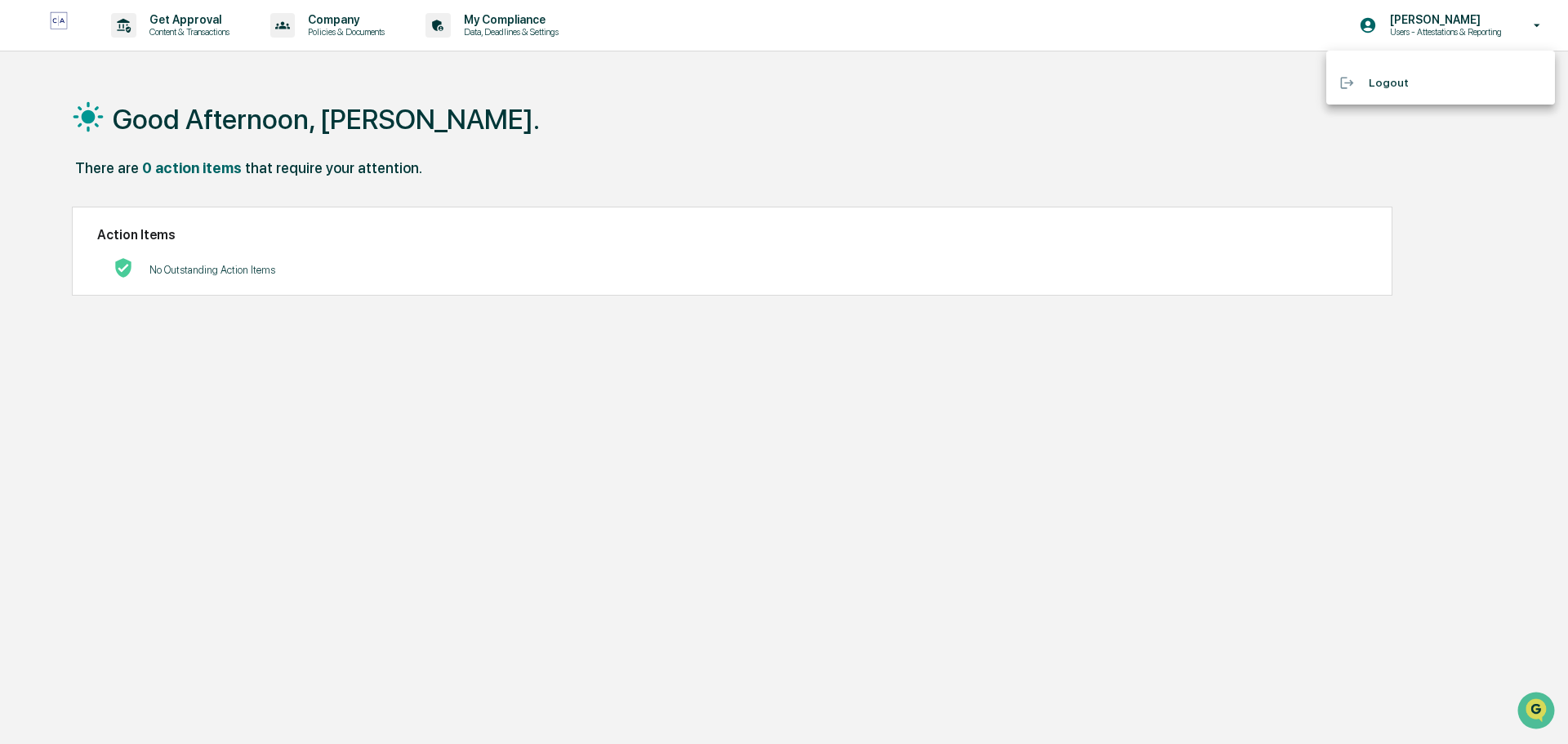
click at [1393, 77] on li "Logout" at bounding box center [1440, 82] width 229 height 31
